Goal: Transaction & Acquisition: Purchase product/service

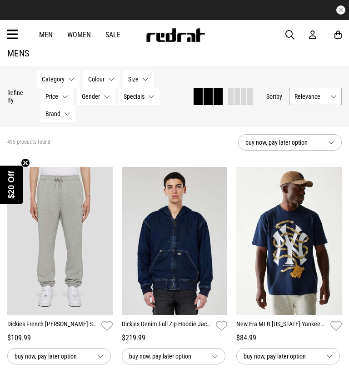
click at [13, 34] on icon at bounding box center [12, 34] width 11 height 15
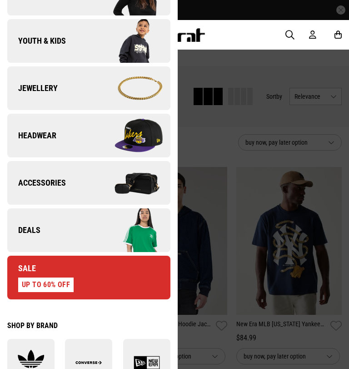
scroll to position [220, 0]
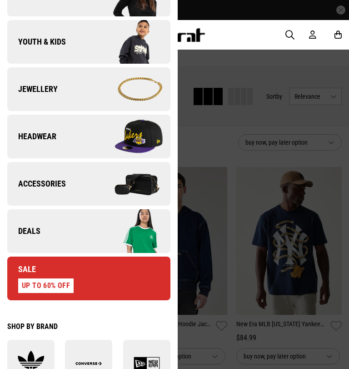
click at [107, 285] on link "Sale UP TO 60% OFF" at bounding box center [88, 279] width 163 height 44
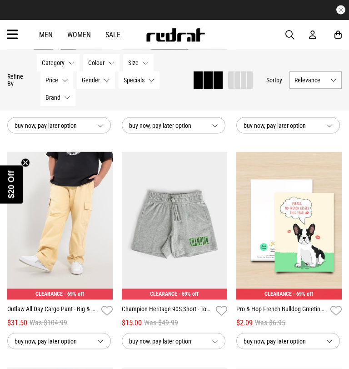
scroll to position [253, 0]
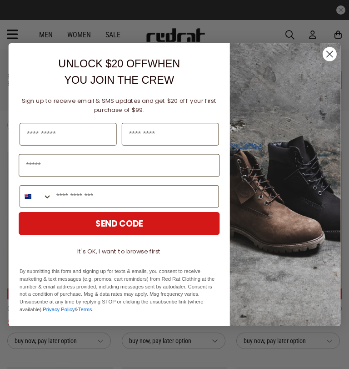
click at [330, 57] on circle "Close dialog" at bounding box center [330, 54] width 14 height 14
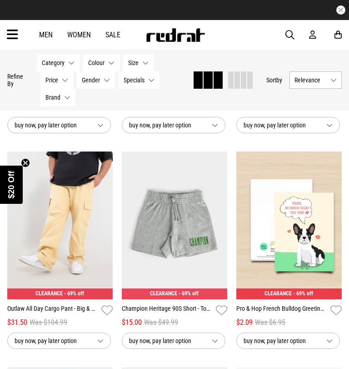
click at [223, 216] on button "Next" at bounding box center [217, 219] width 11 height 11
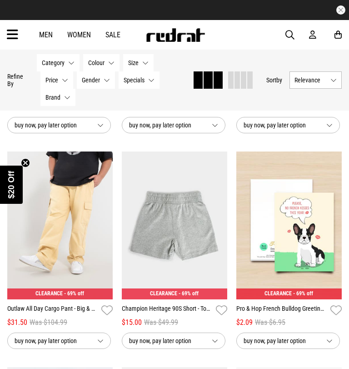
click at [222, 218] on button "Next" at bounding box center [217, 219] width 11 height 11
click at [221, 224] on button "Next" at bounding box center [217, 219] width 11 height 11
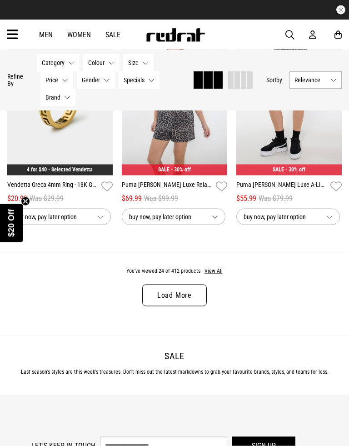
scroll to position [1671, 0]
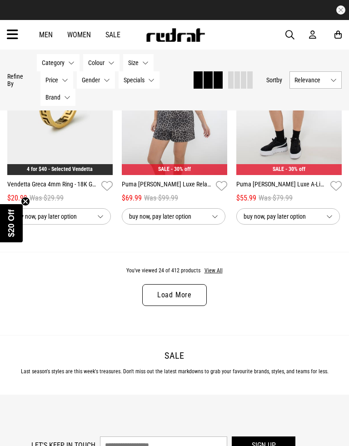
click at [183, 306] on link "Load More" at bounding box center [174, 295] width 65 height 22
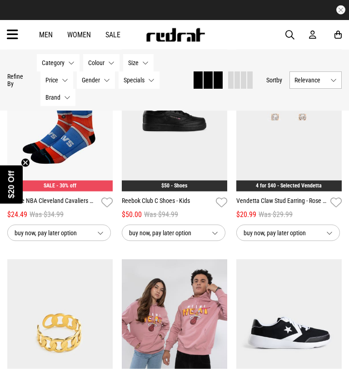
scroll to position [2914, 0]
